Goal: Find specific page/section: Find specific page/section

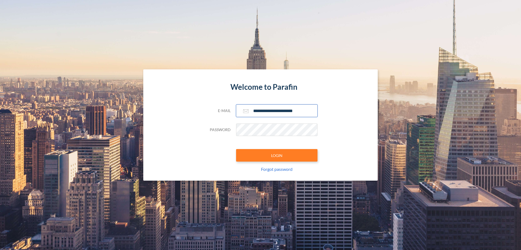
type input "**********"
click at [277, 155] on button "LOGIN" at bounding box center [276, 155] width 81 height 12
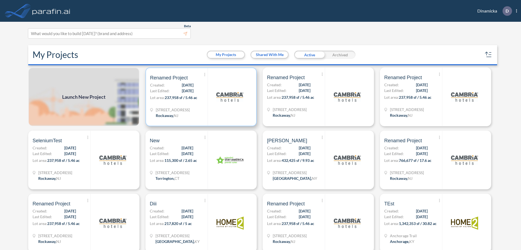
scroll to position [1, 0]
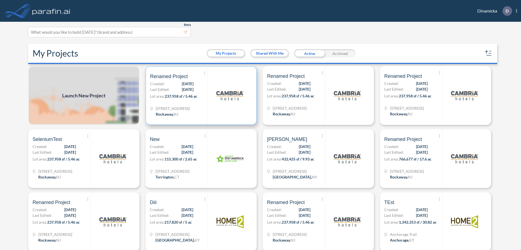
click at [200, 95] on p "Lot area: 237,958 sf / 5.46 ac" at bounding box center [179, 97] width 58 height 8
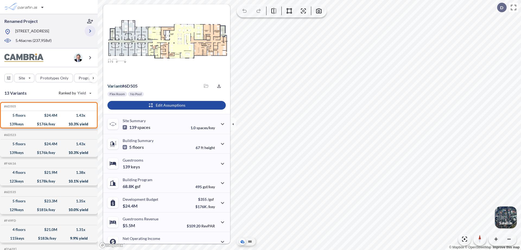
click at [90, 31] on icon "button" at bounding box center [90, 31] width 7 height 7
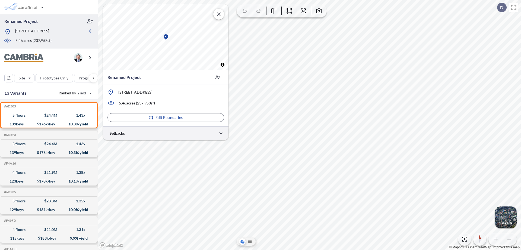
click at [166, 133] on div at bounding box center [165, 133] width 125 height 14
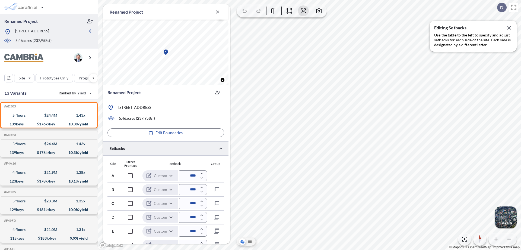
scroll to position [147, 0]
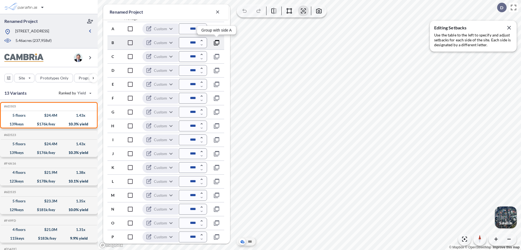
click at [217, 42] on icon "button" at bounding box center [216, 42] width 7 height 7
